Goal: Find specific page/section: Find specific page/section

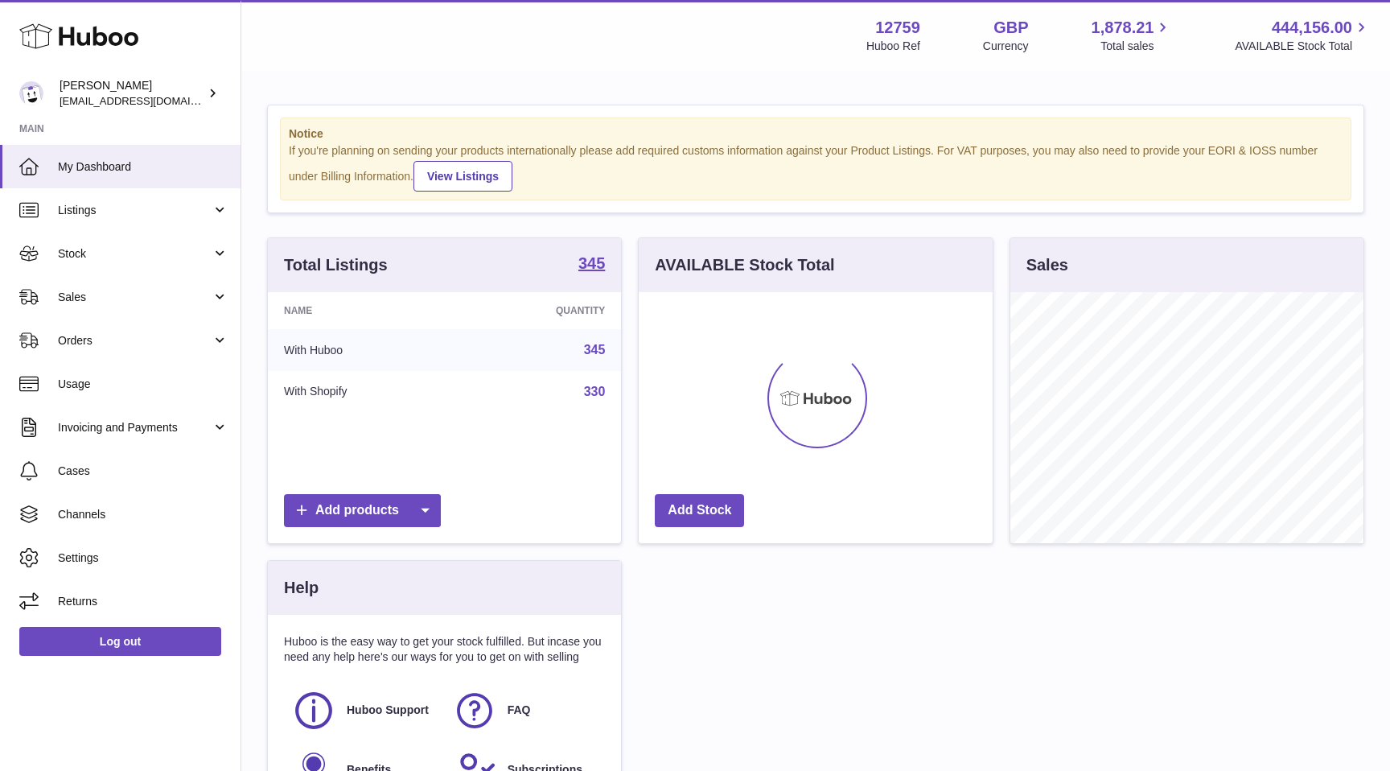
scroll to position [251, 353]
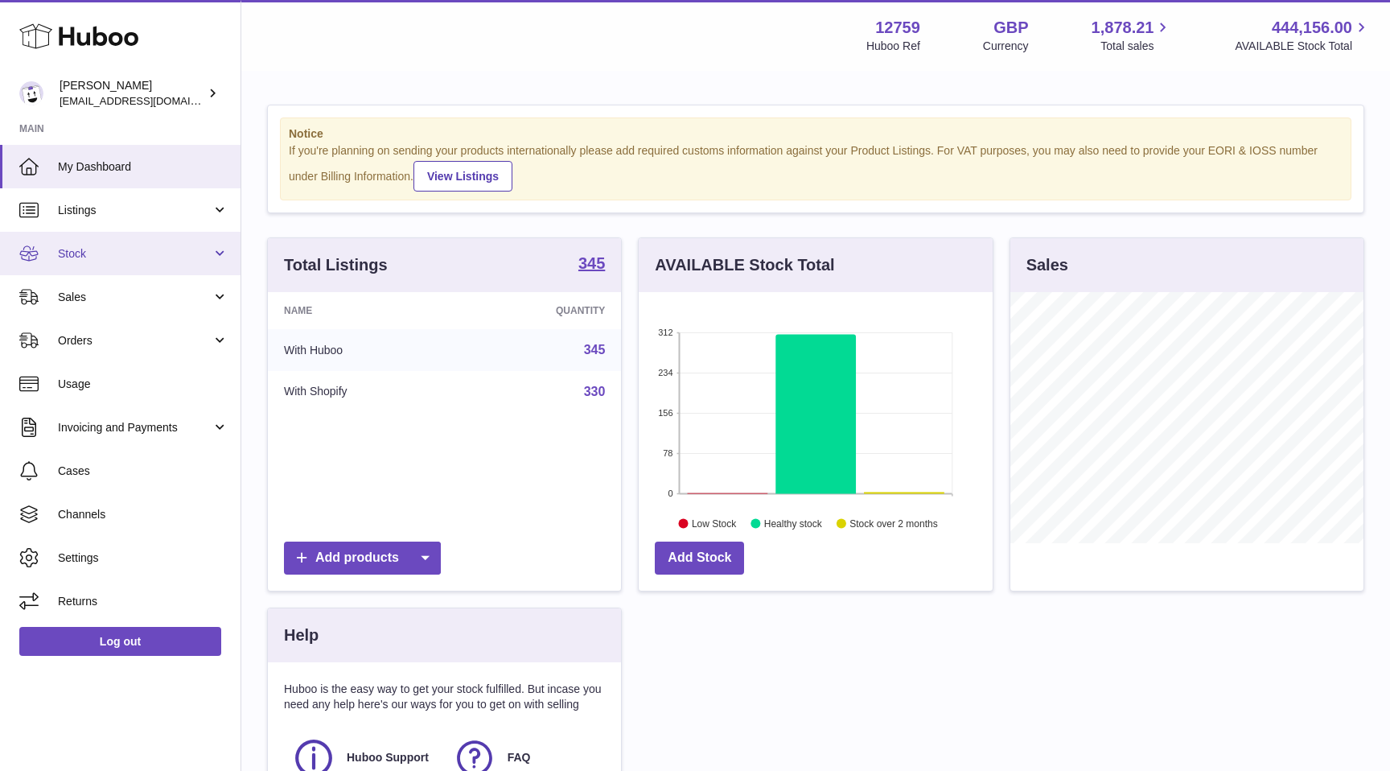
click at [151, 260] on span "Stock" at bounding box center [135, 253] width 154 height 15
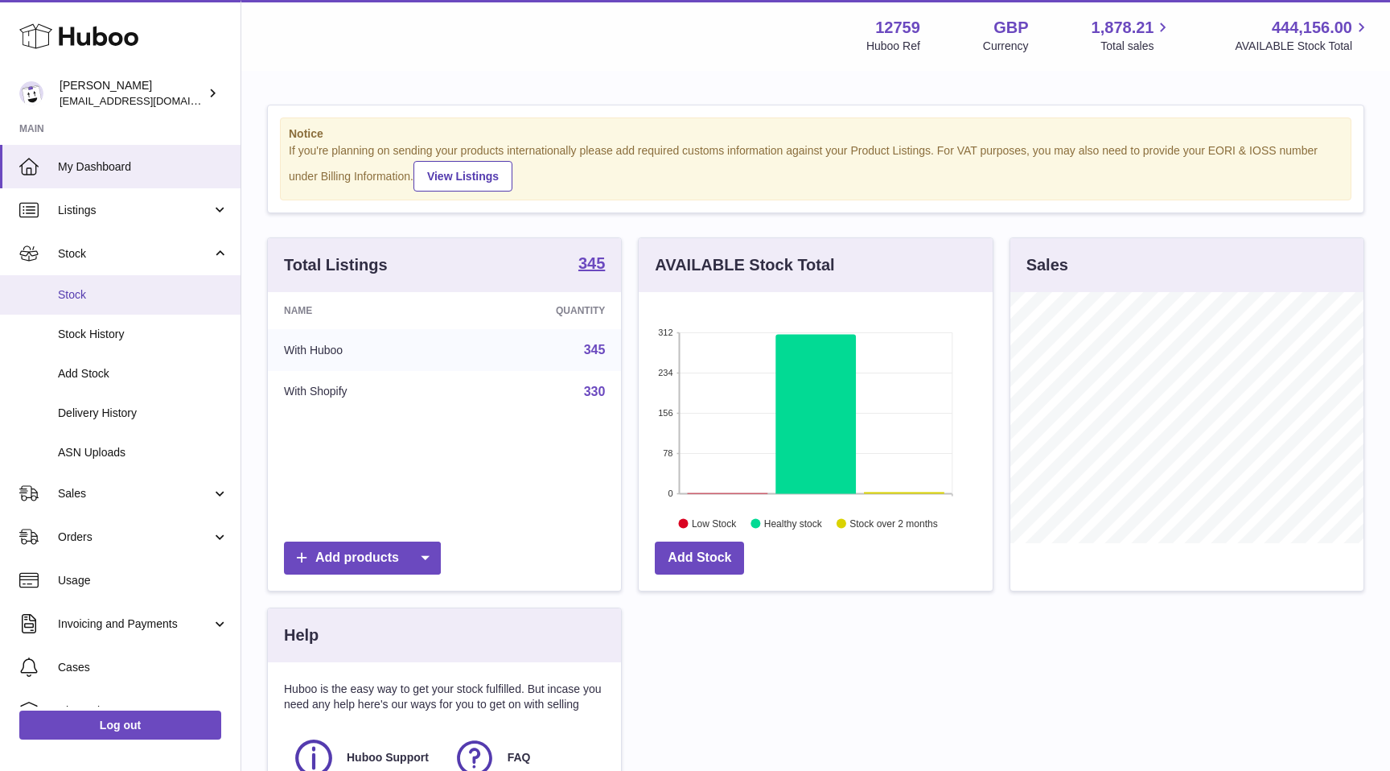
click at [138, 290] on span "Stock" at bounding box center [143, 294] width 171 height 15
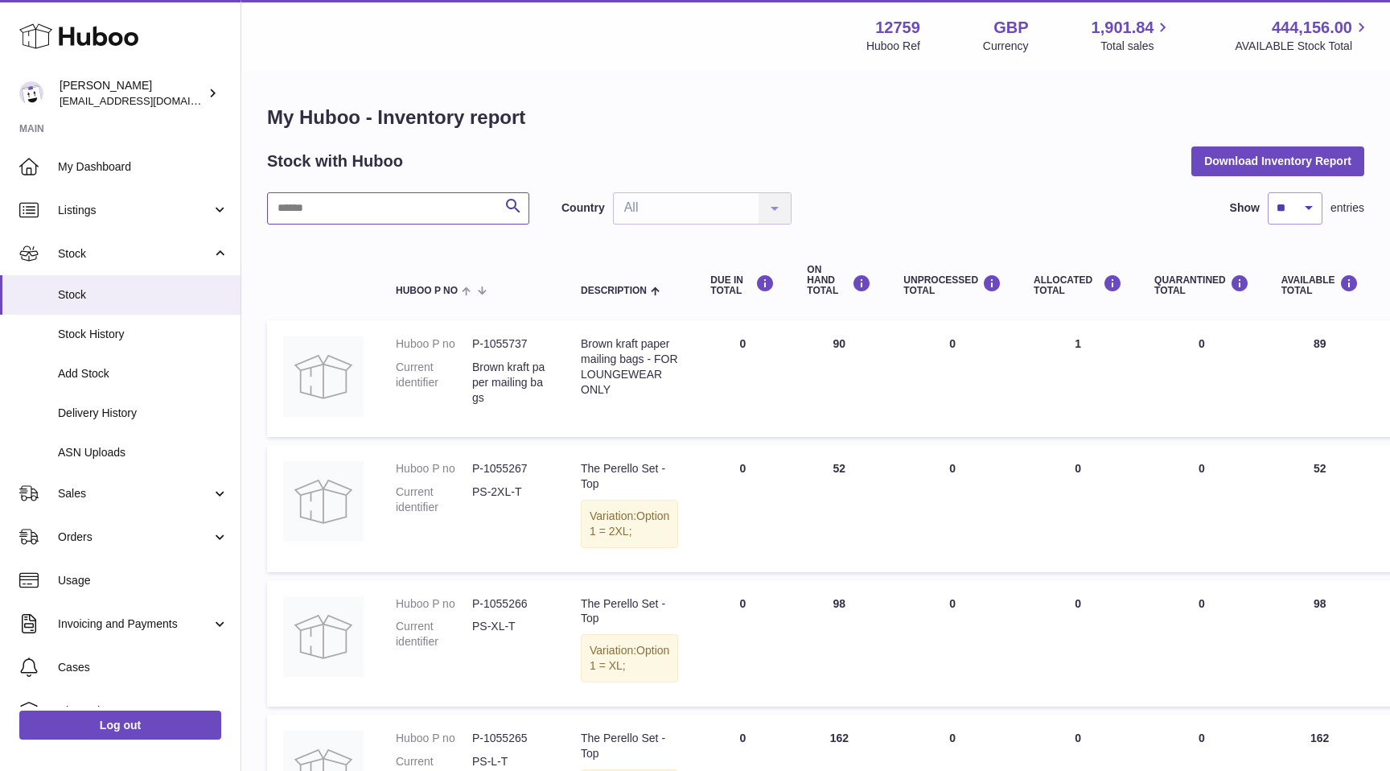
click at [364, 204] on input "text" at bounding box center [398, 208] width 262 height 32
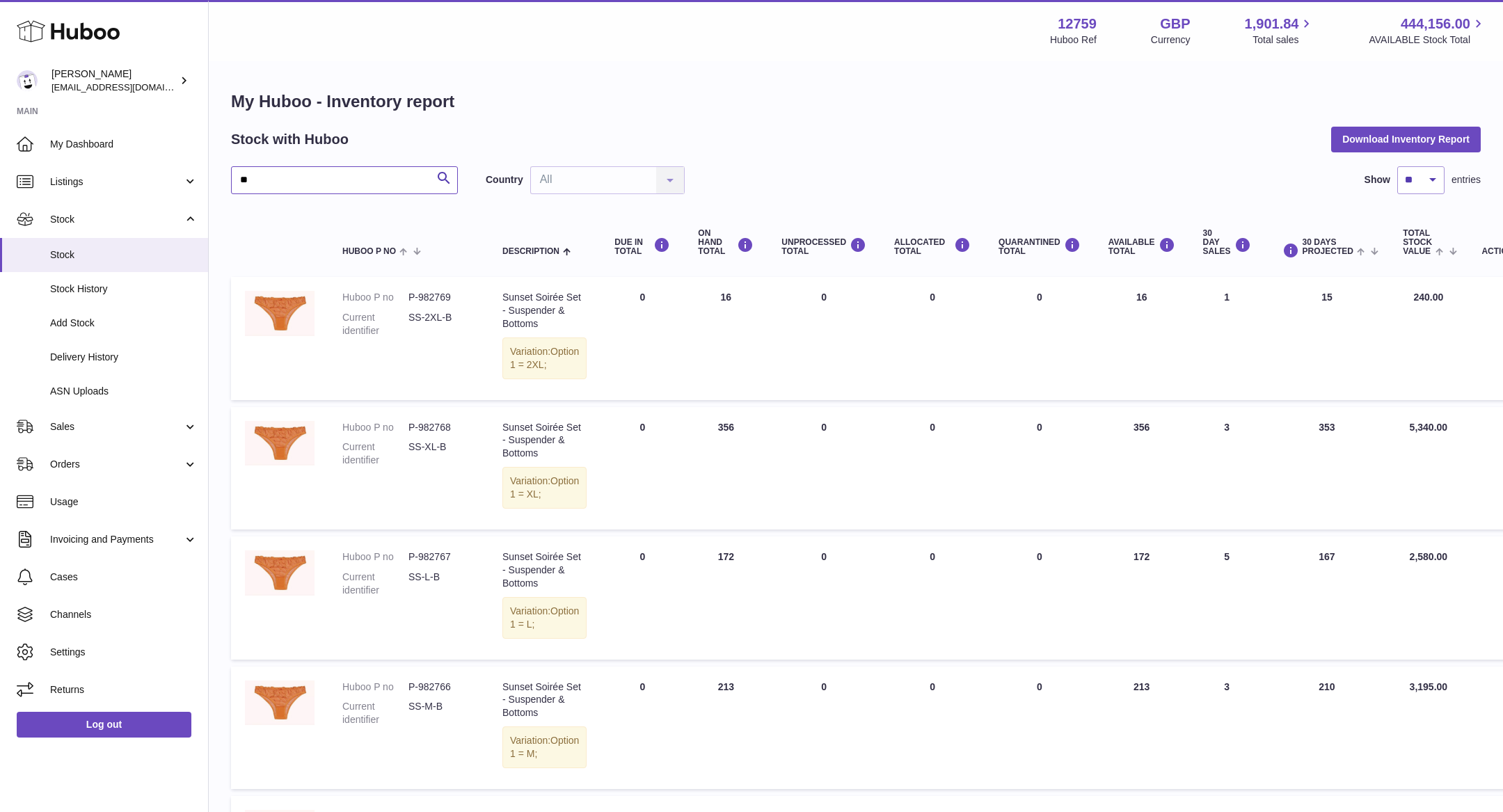
type input "*"
